Goal: Find specific page/section: Find specific page/section

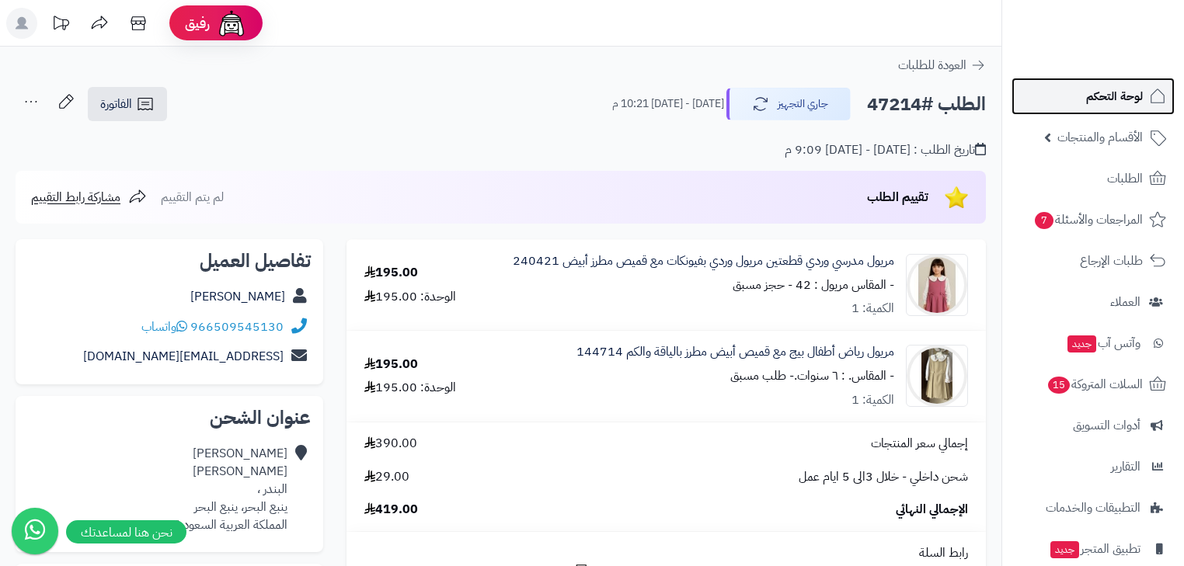
click at [1121, 103] on span "لوحة التحكم" at bounding box center [1114, 96] width 57 height 22
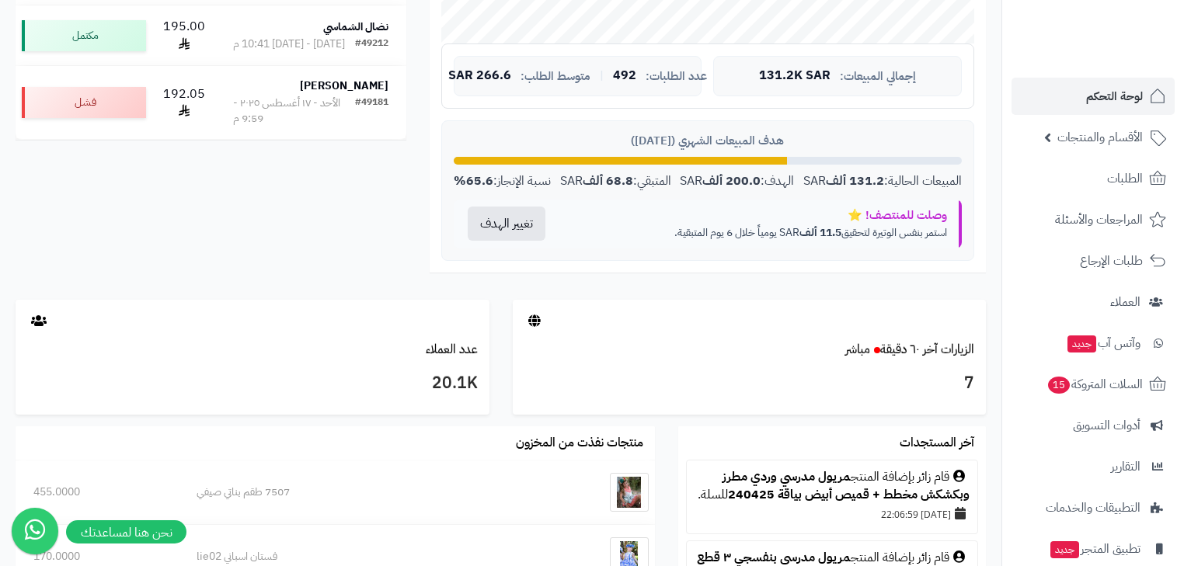
scroll to position [249, 0]
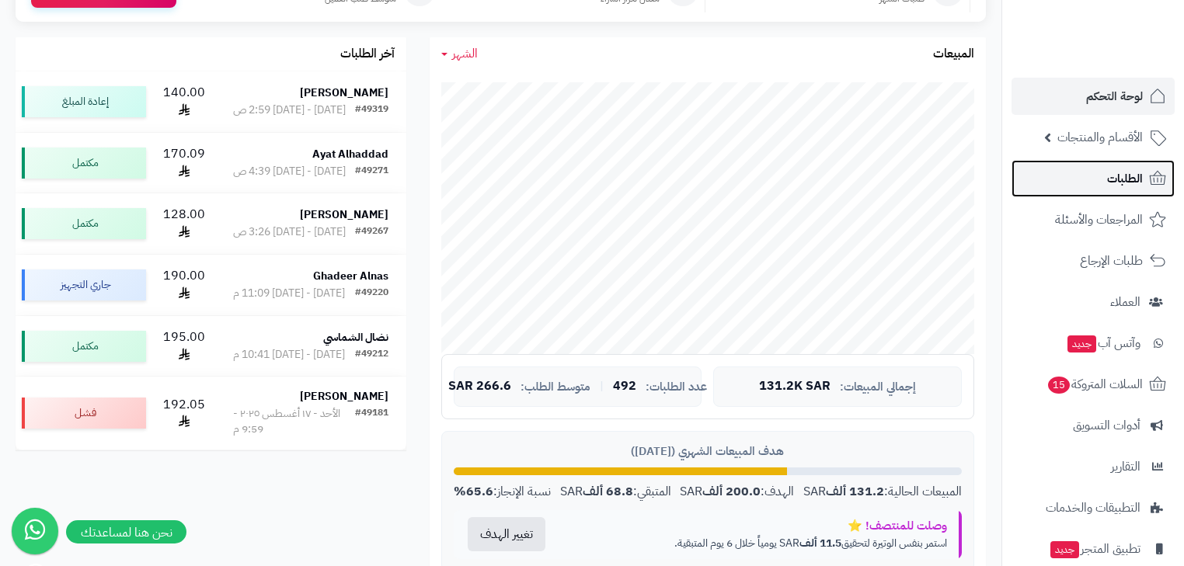
click at [1119, 180] on span "الطلبات" at bounding box center [1125, 179] width 36 height 22
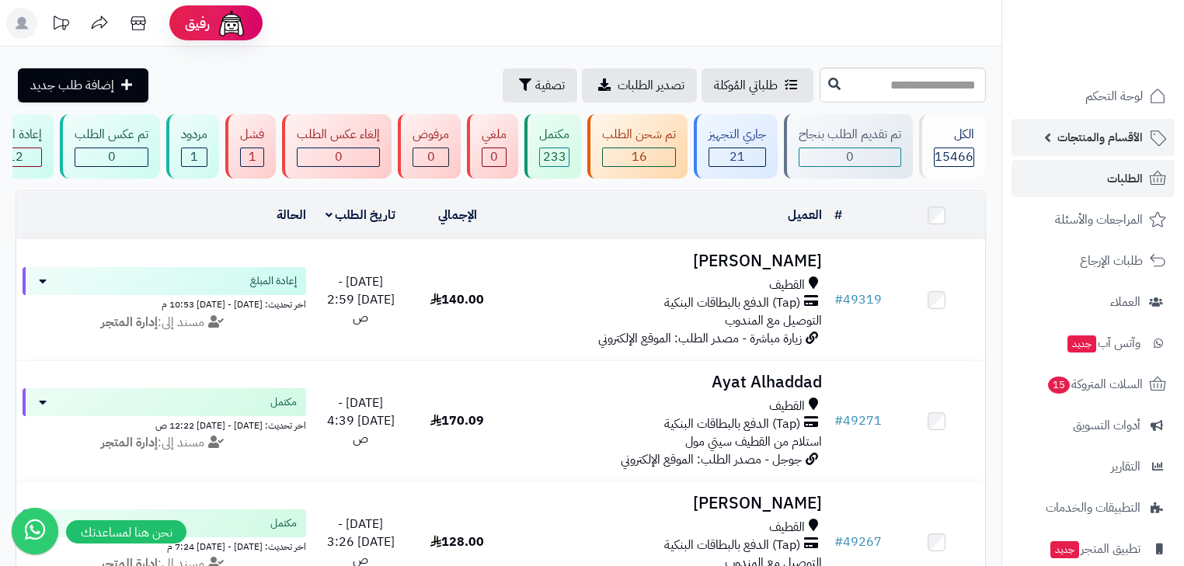
click at [1142, 143] on span "الأقسام والمنتجات" at bounding box center [1099, 138] width 85 height 22
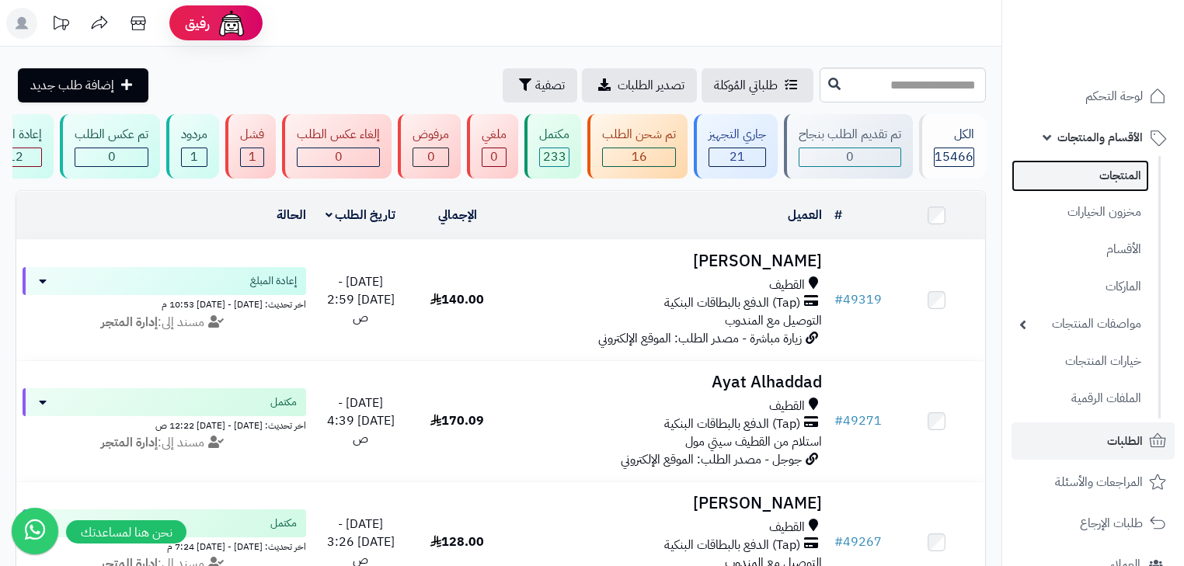
click at [1108, 173] on link "المنتجات" at bounding box center [1081, 176] width 138 height 32
